Goal: Browse casually: Explore the website without a specific task or goal

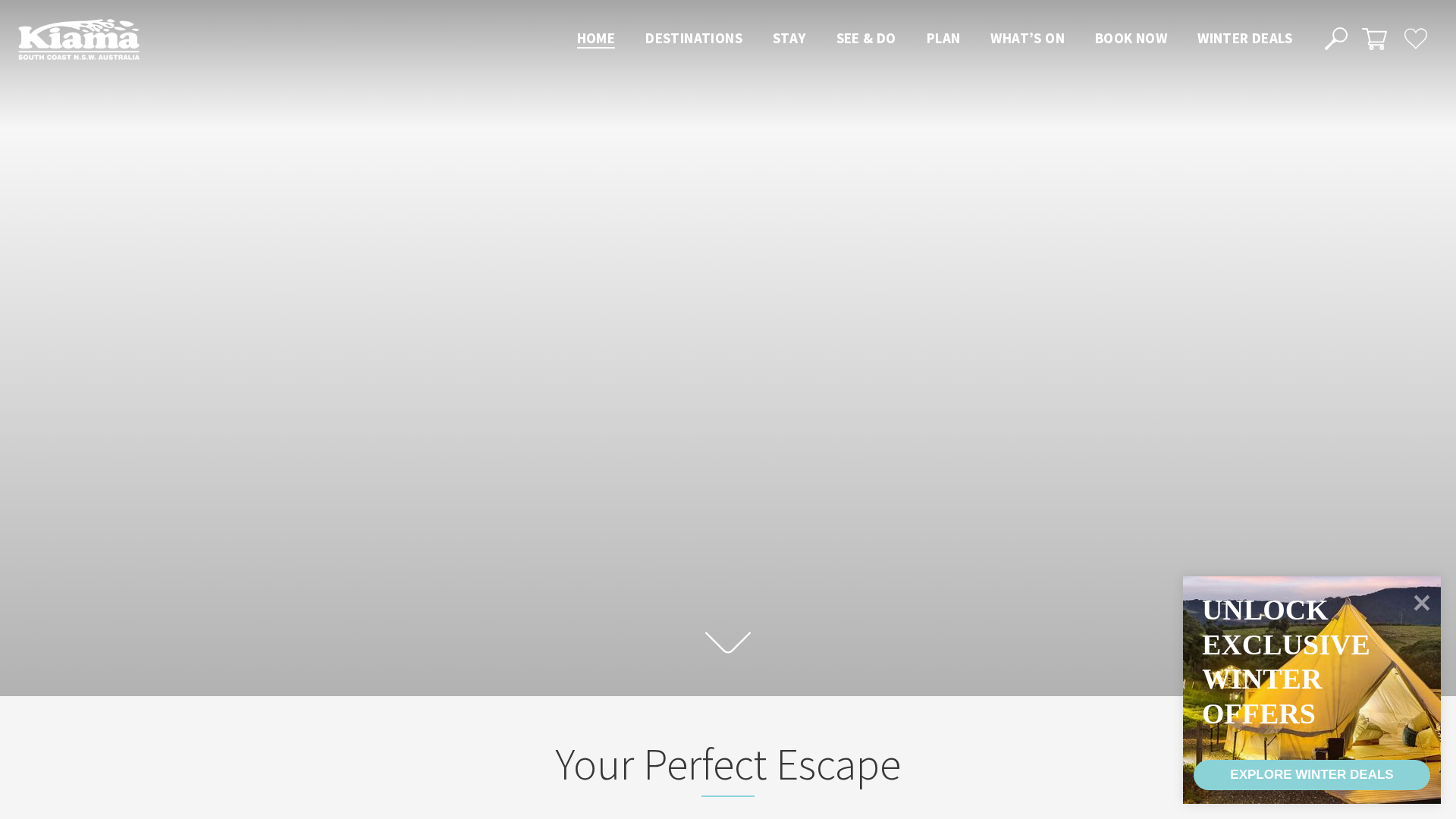
scroll to position [234, 1445]
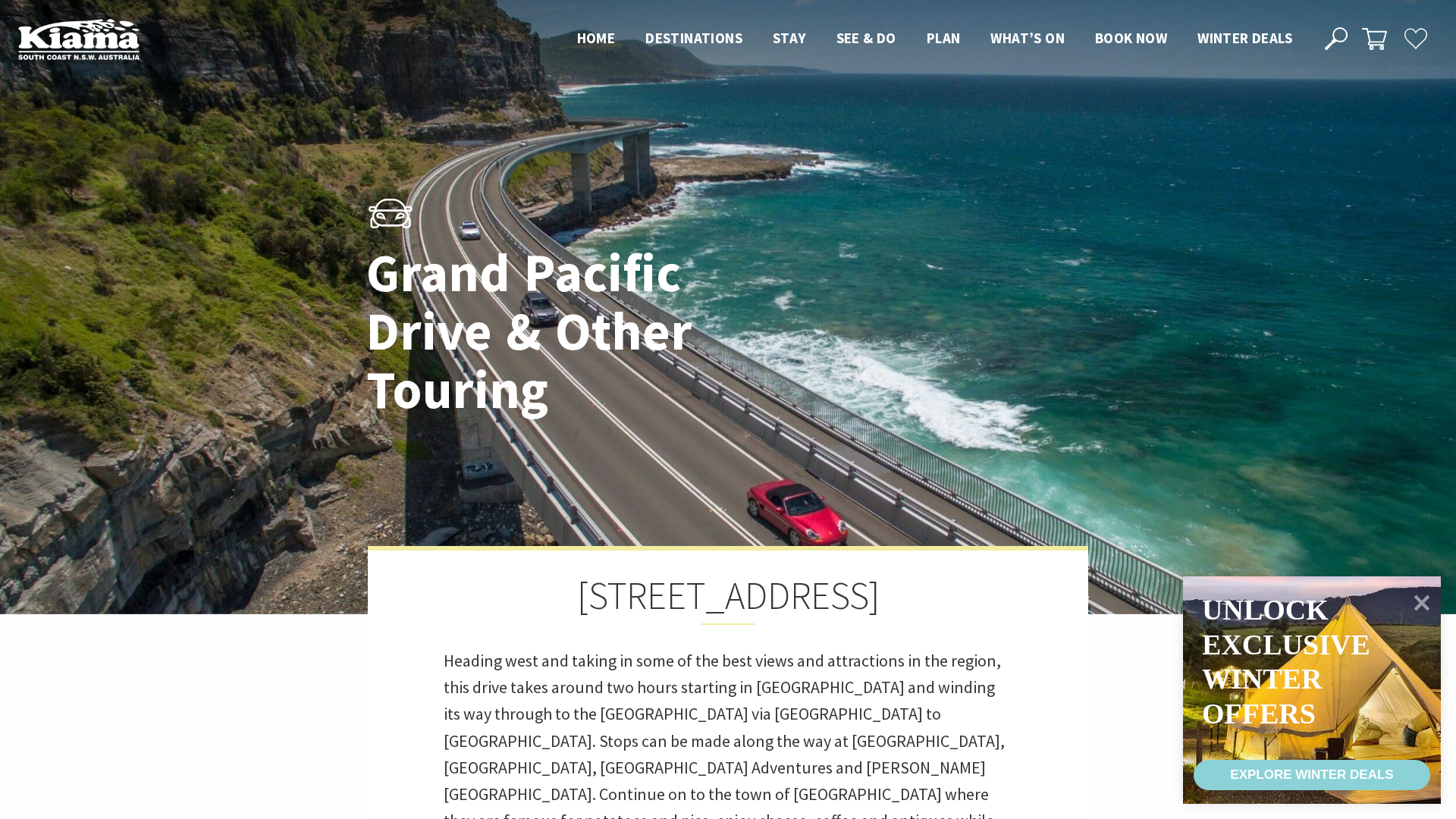
scroll to position [8, 8]
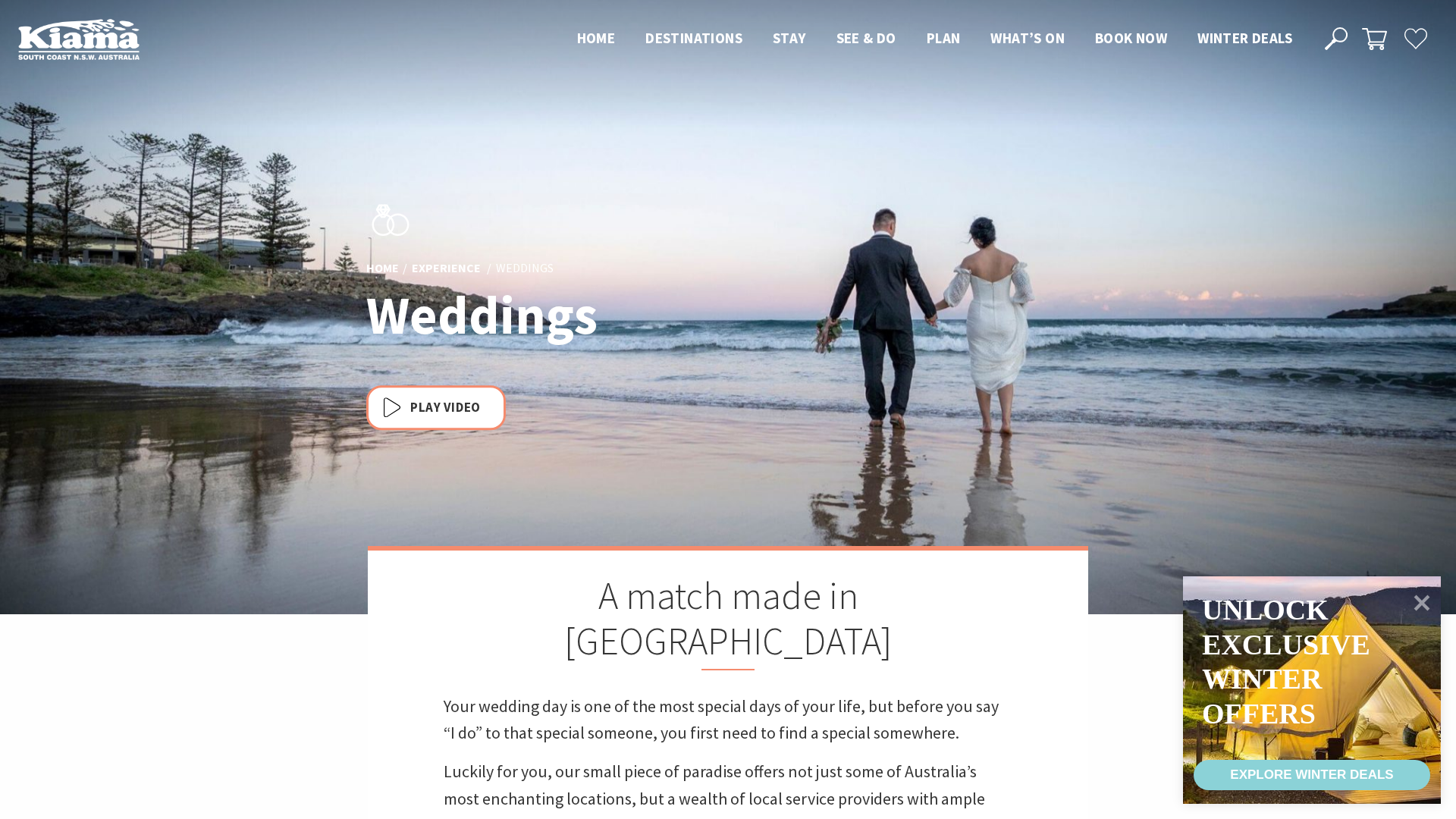
scroll to position [536, 1452]
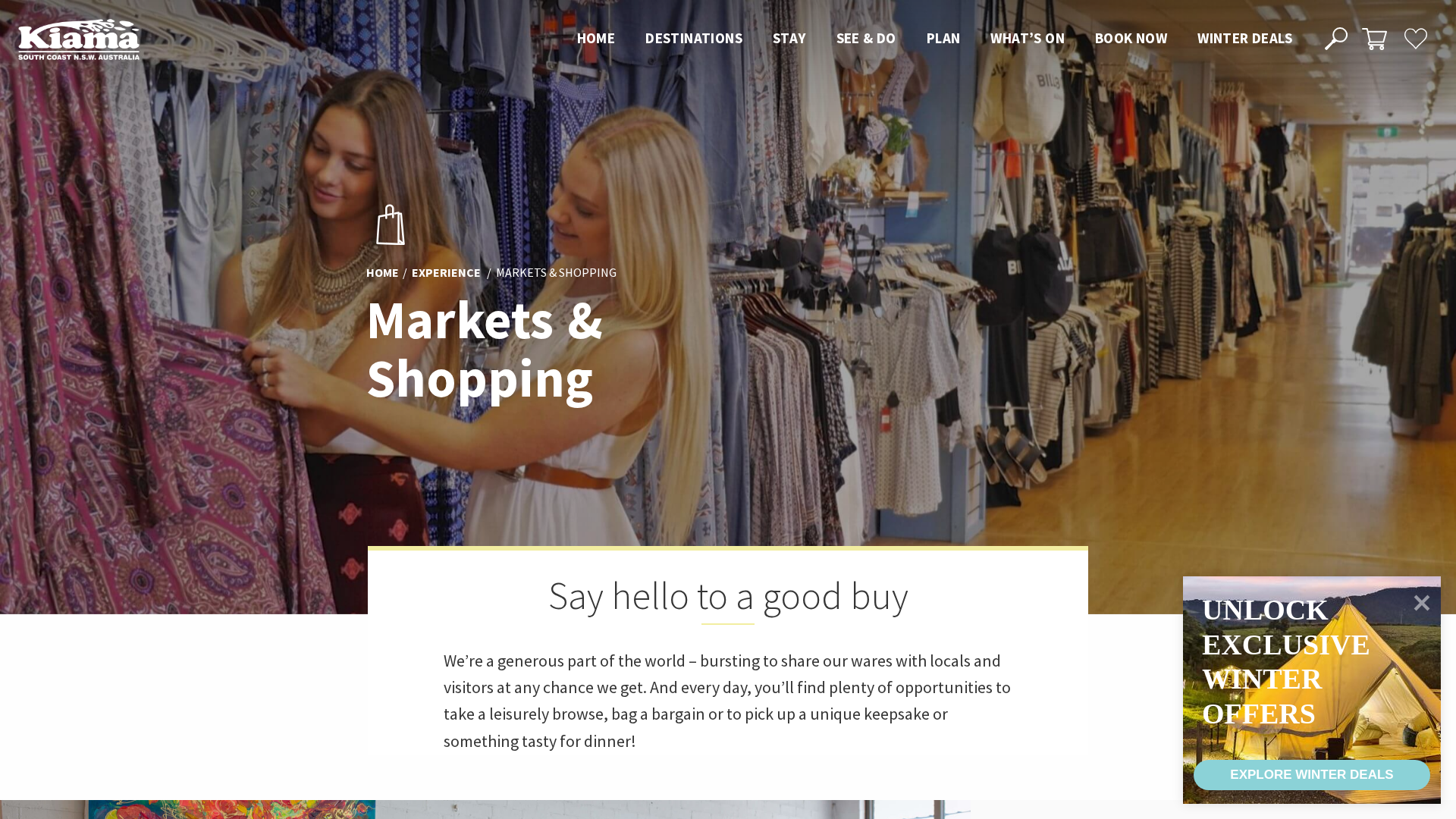
scroll to position [395, 1452]
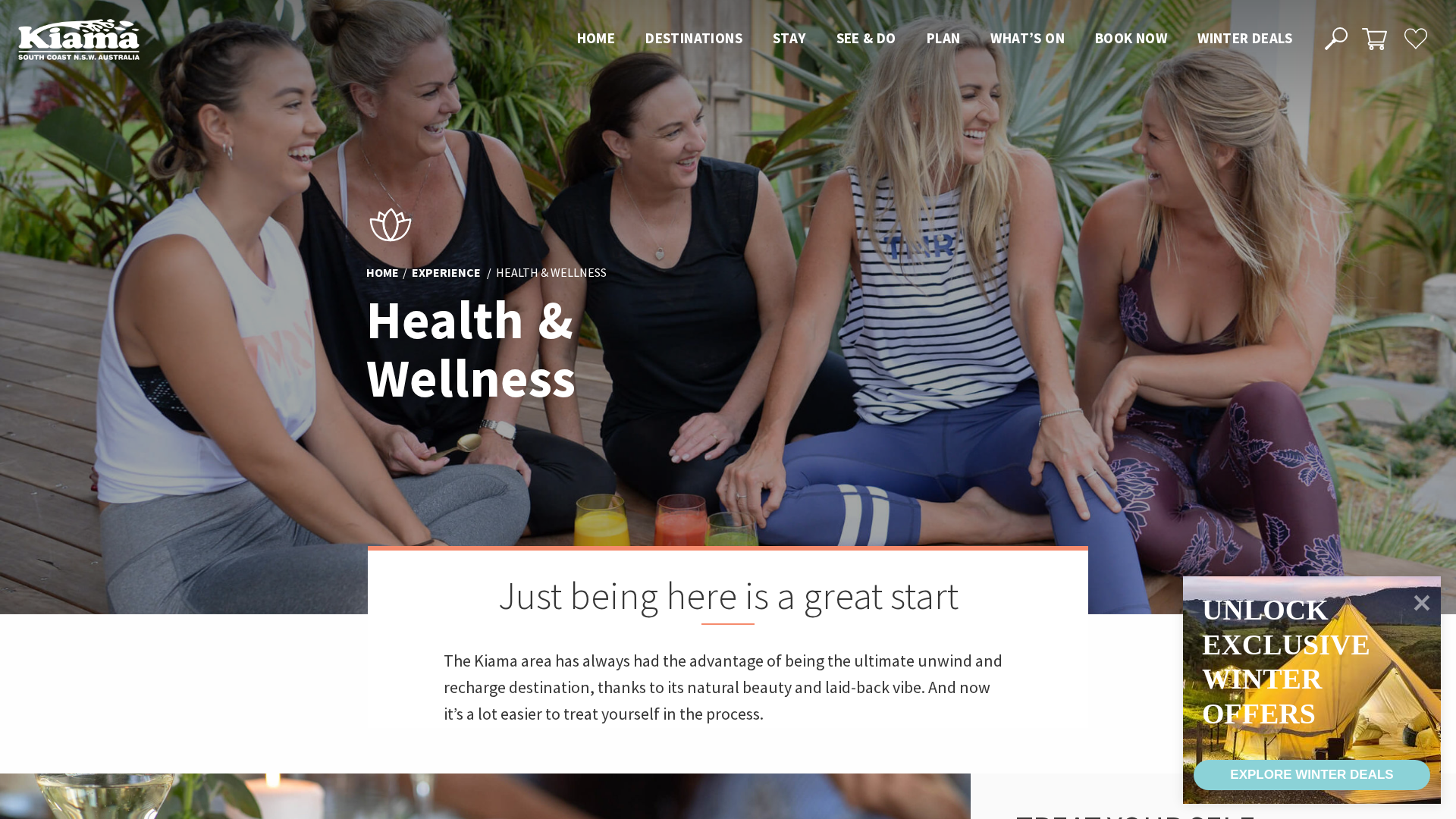
scroll to position [488, 1452]
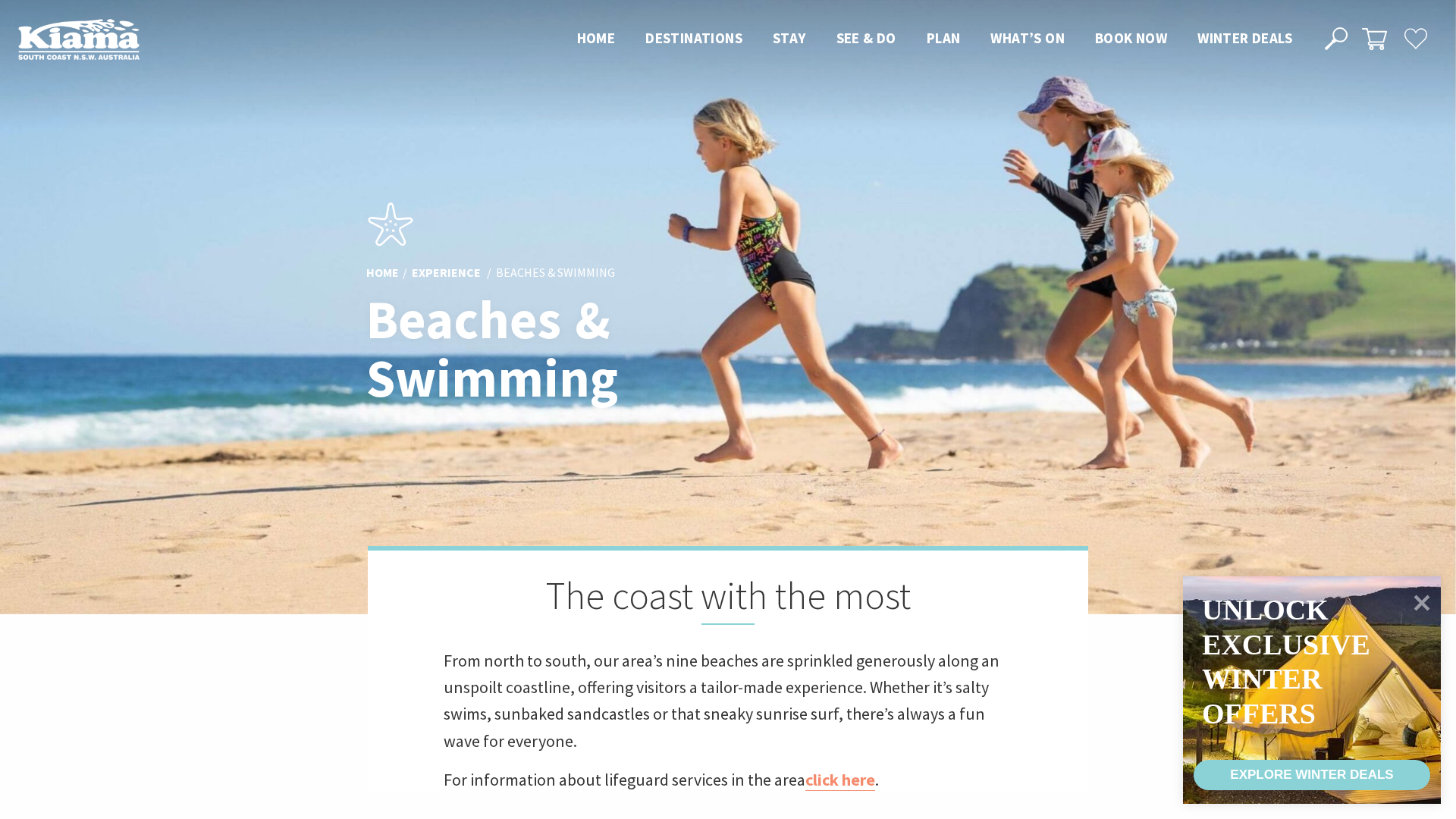
scroll to position [8, 8]
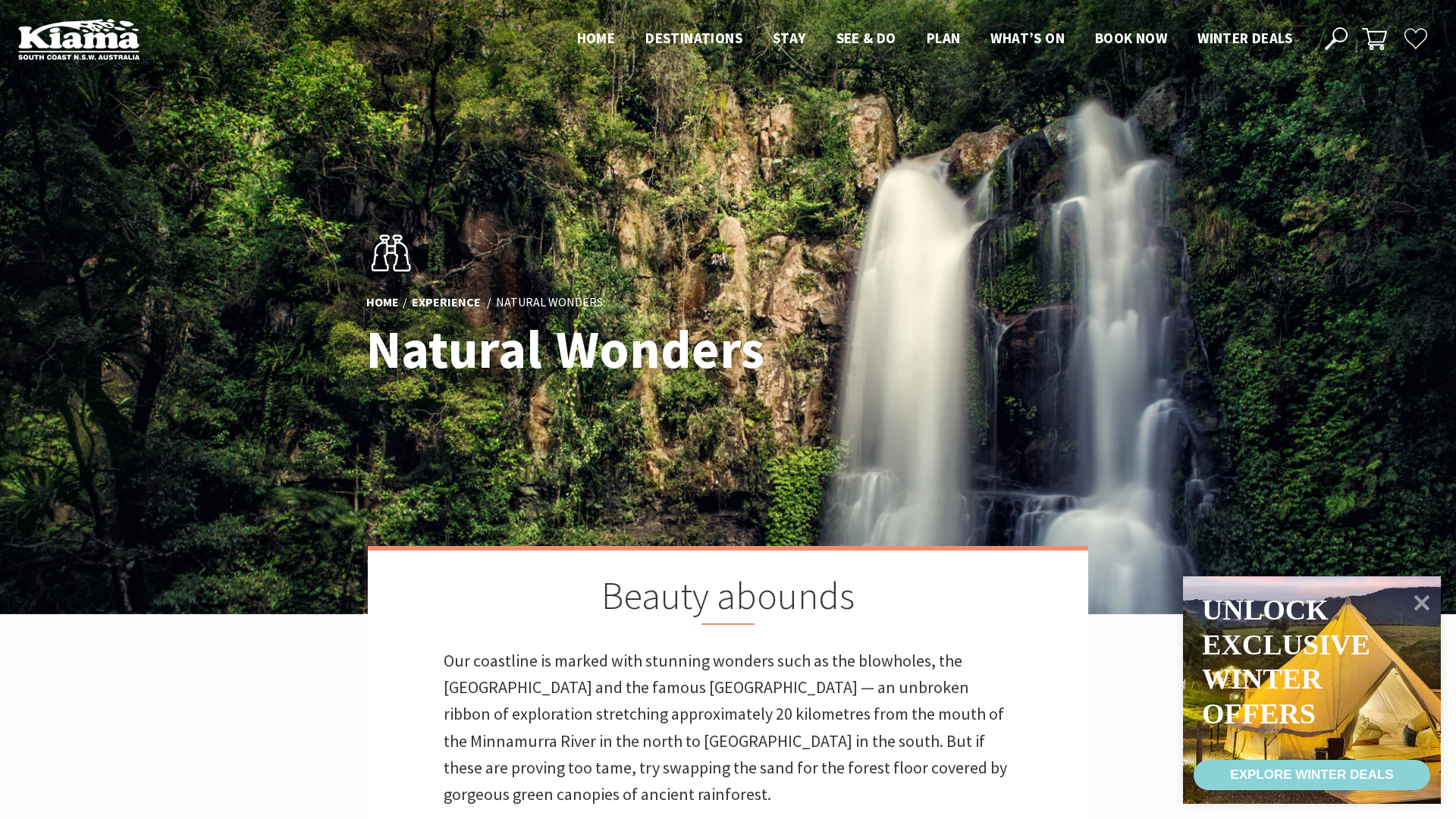
scroll to position [765, 906]
